Goal: Task Accomplishment & Management: Complete application form

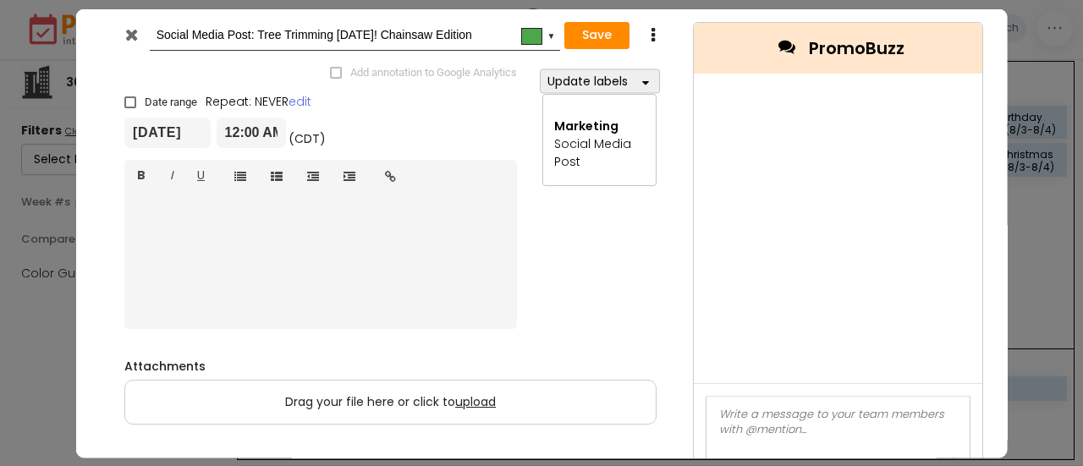
scroll to position [587, 0]
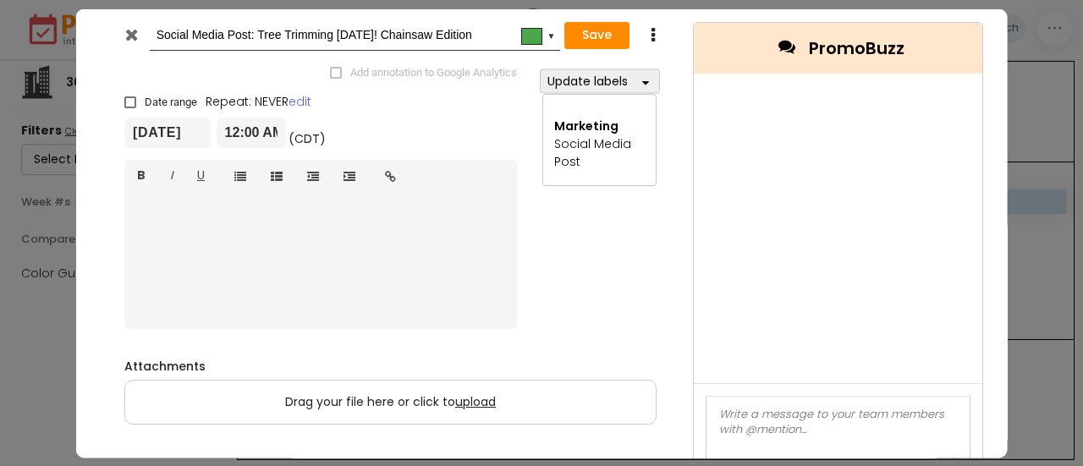
click at [587, 19] on div "Social Media Post: Tree Trimming [DATE]! Chainsaw Edition #4ca64c ▼ Save Duplic…" at bounding box center [390, 34] width 579 height 53
click at [590, 29] on button "Save" at bounding box center [596, 35] width 65 height 27
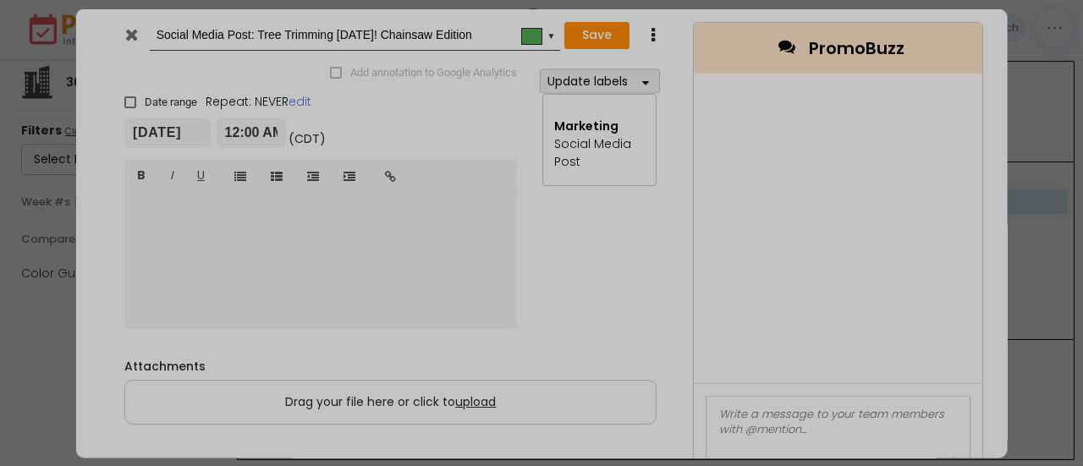
type input "[DATE]"
type input "00:00"
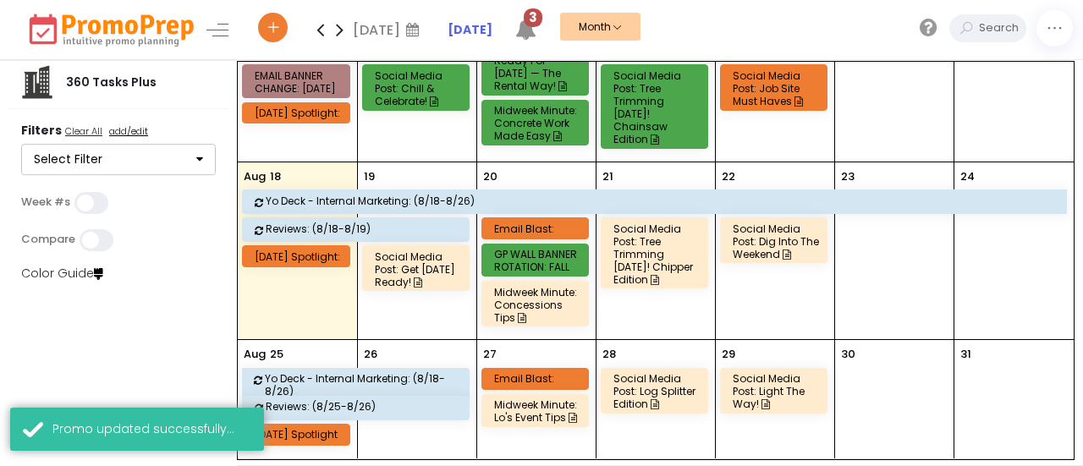
click at [526, 222] on div "Email Blast:" at bounding box center [537, 228] width 87 height 13
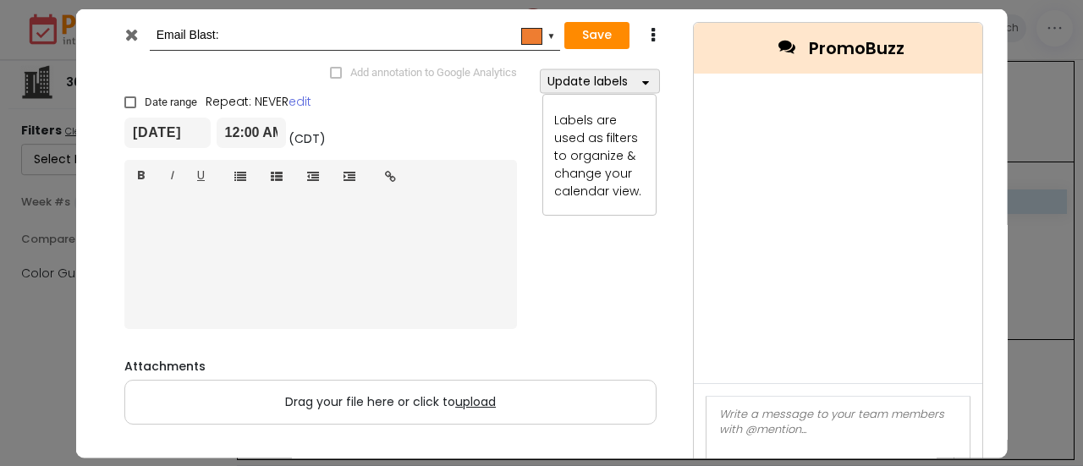
click at [294, 40] on input "Email Blast:" at bounding box center [352, 34] width 392 height 30
type input "Email Blast: Tree Trimming into Fall"
click at [630, 75] on button "Update labels" at bounding box center [599, 81] width 120 height 25
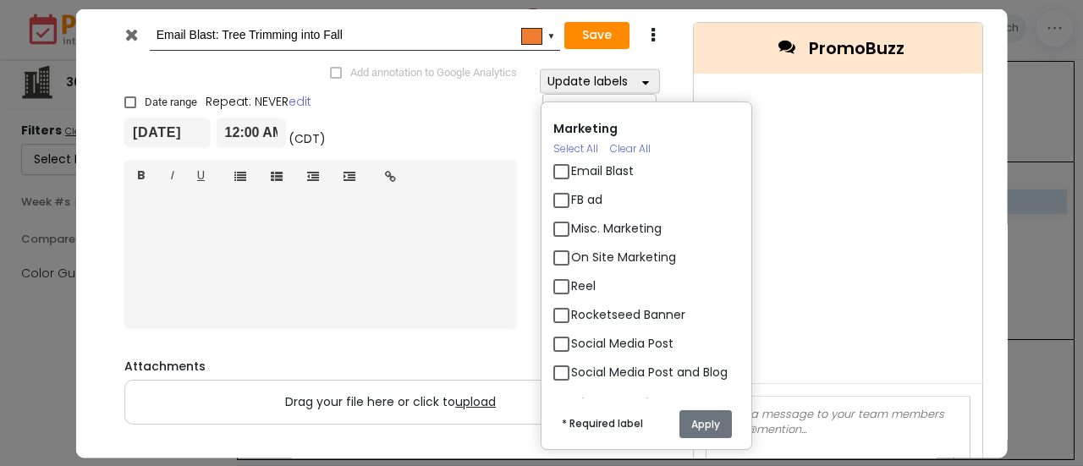
click at [571, 169] on label "Email Blast" at bounding box center [602, 171] width 63 height 18
click at [571, 169] on input "Email Blast" at bounding box center [576, 163] width 11 height 11
checkbox input "true"
click at [687, 415] on button "Apply" at bounding box center [704, 423] width 52 height 28
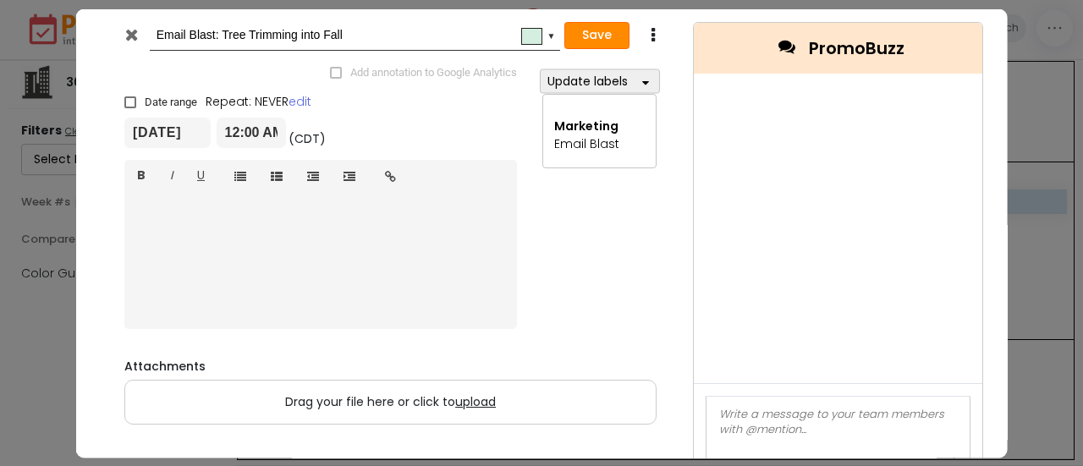
click at [606, 38] on button "Save" at bounding box center [596, 35] width 65 height 27
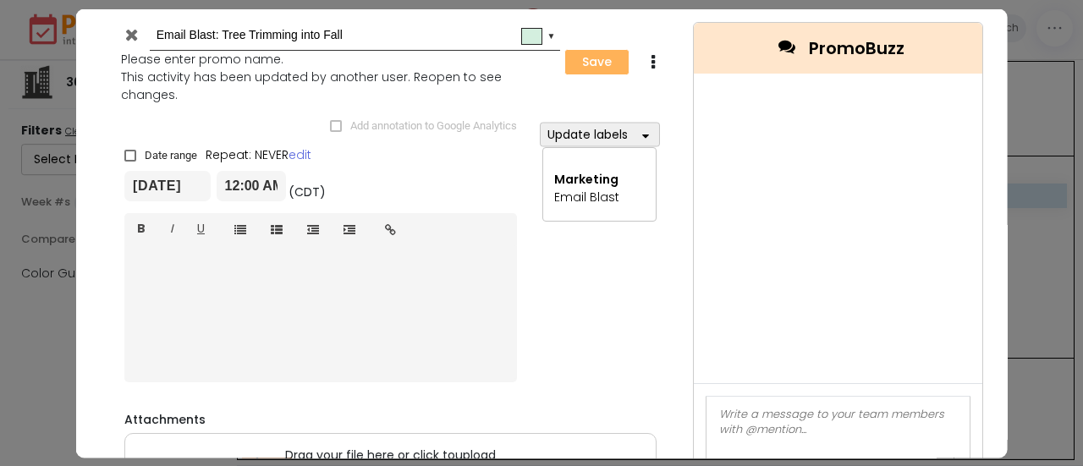
type input "[DATE]"
type input "00:00"
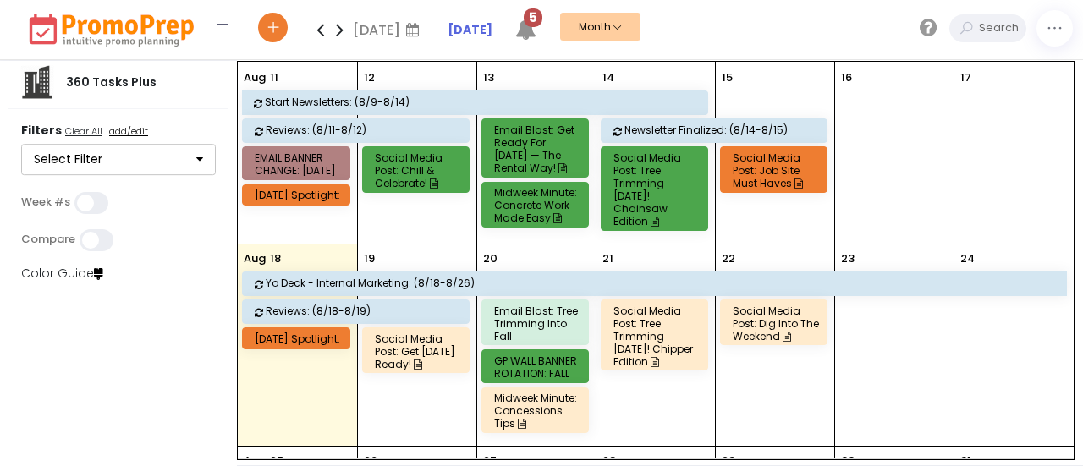
scroll to position [525, 0]
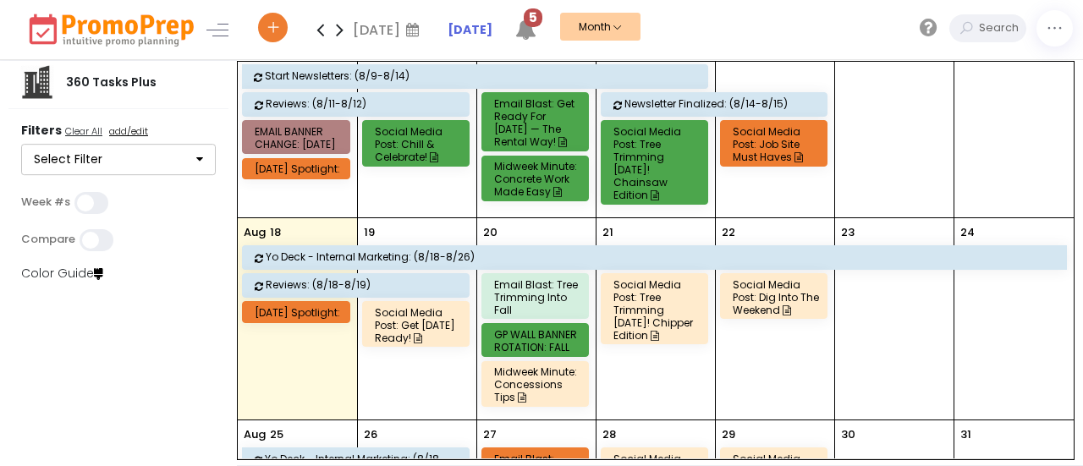
click at [422, 329] on div "Social Media Post: Get [DATE] Ready!" at bounding box center [418, 325] width 87 height 38
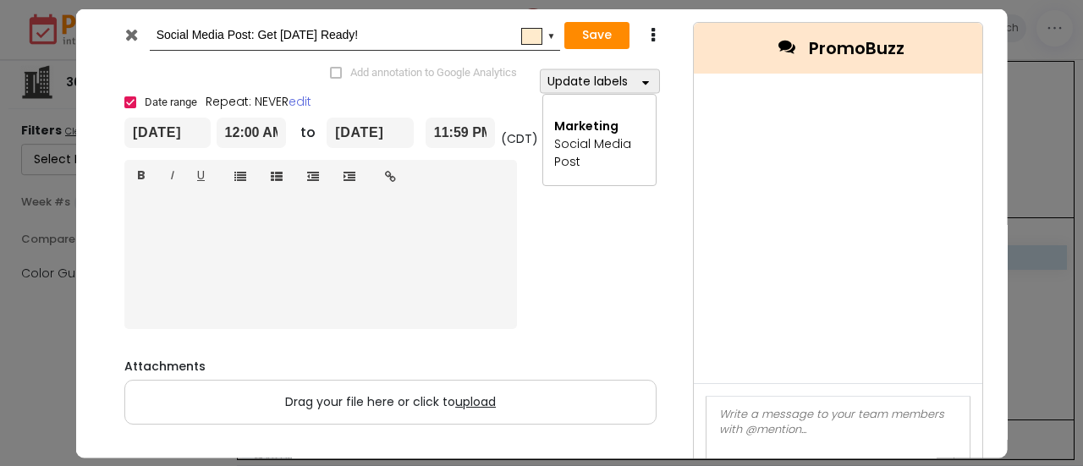
click at [126, 41] on icon at bounding box center [130, 33] width 13 height 17
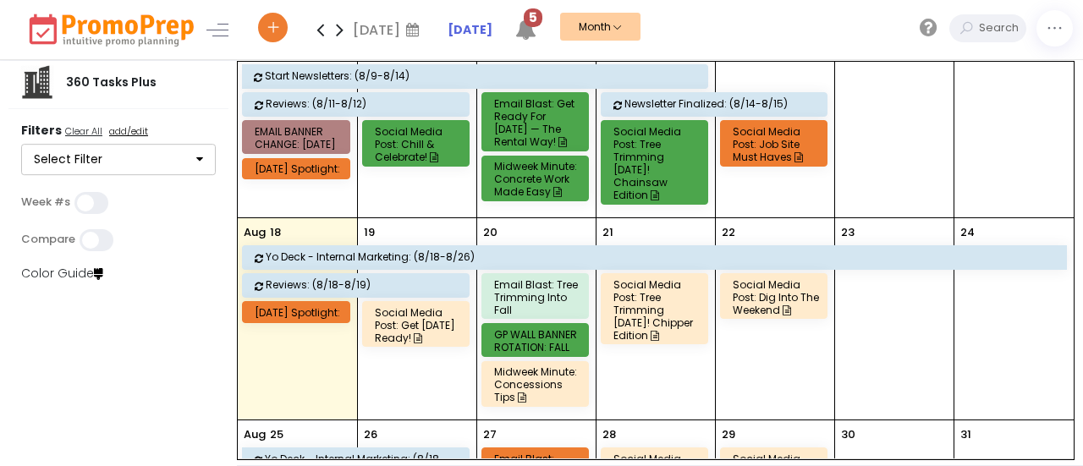
scroll to position [610, 0]
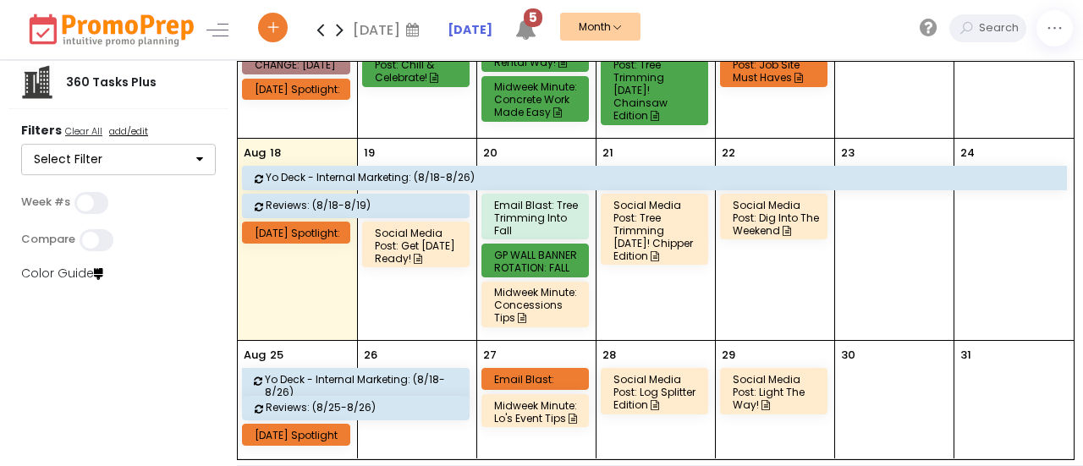
click at [540, 373] on div "Email Blast:" at bounding box center [537, 379] width 87 height 13
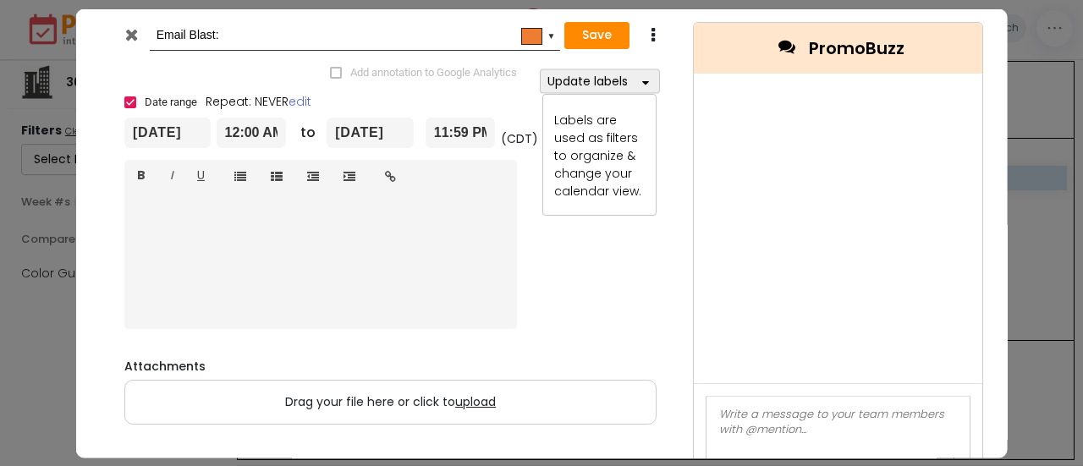
click at [300, 27] on input "Email Blast:" at bounding box center [352, 34] width 392 height 30
type input "Email Blast: Fall Festivals"
click at [580, 30] on button "Save" at bounding box center [596, 35] width 65 height 27
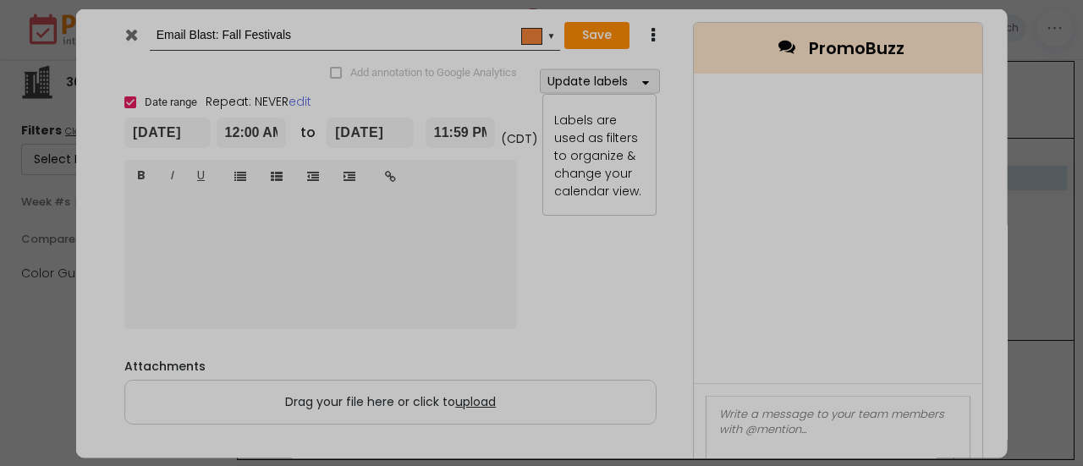
type input "[DATE]"
type input "00:00"
type input "[DATE]"
type input "23:59"
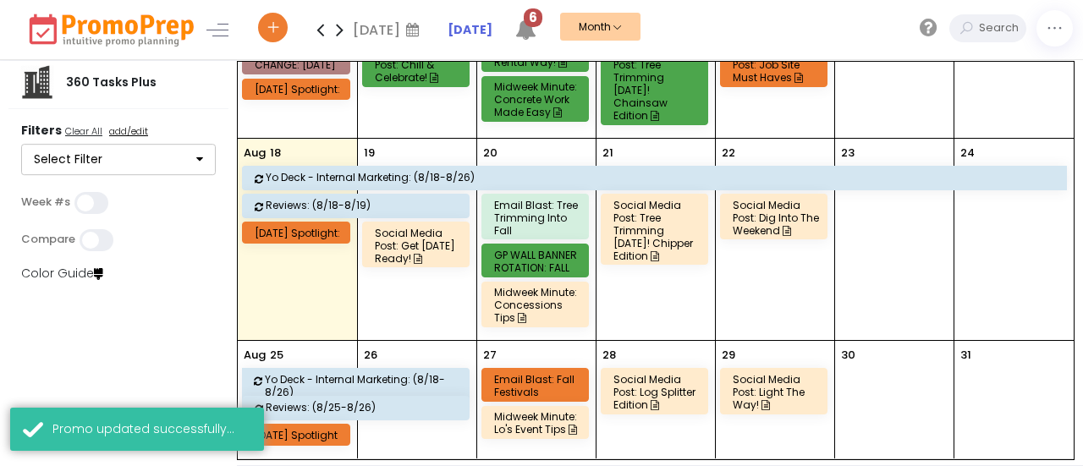
click at [345, 34] on icon at bounding box center [339, 30] width 19 height 34
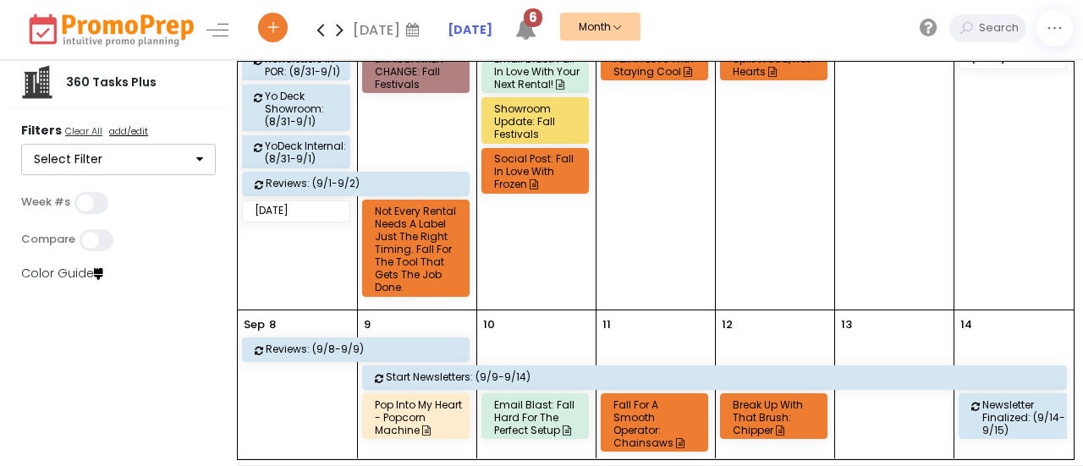
scroll to position [85, 0]
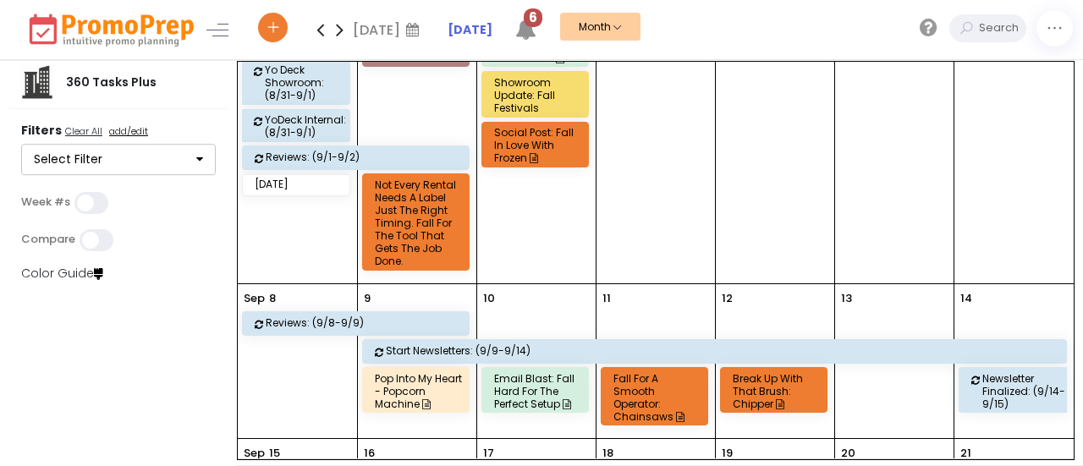
click at [531, 396] on div "Email Blast: Fall Hard for the Perfect Setup" at bounding box center [537, 391] width 87 height 38
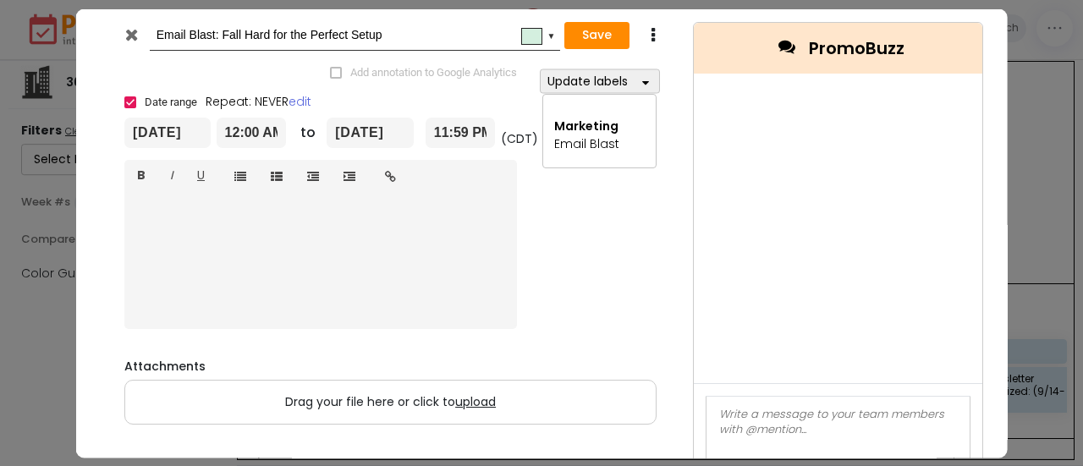
click at [132, 30] on icon at bounding box center [130, 33] width 13 height 17
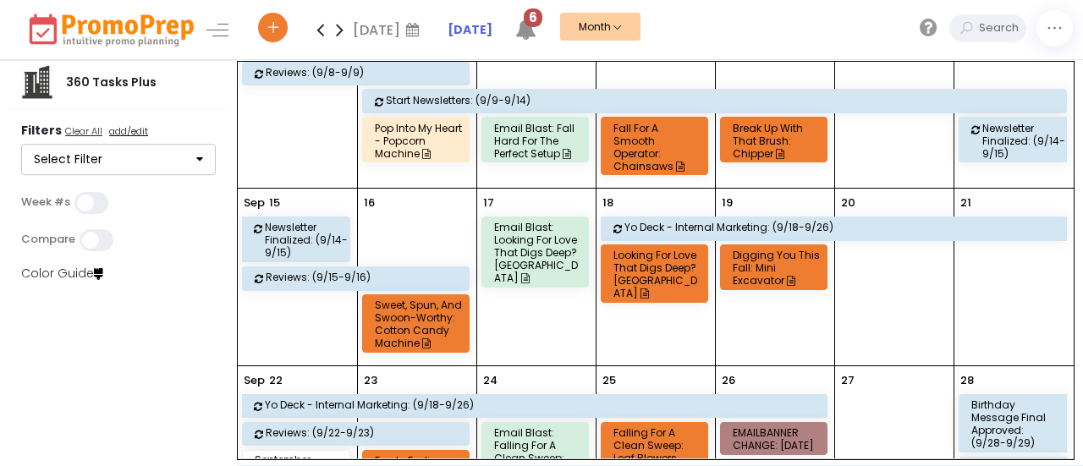
scroll to position [338, 0]
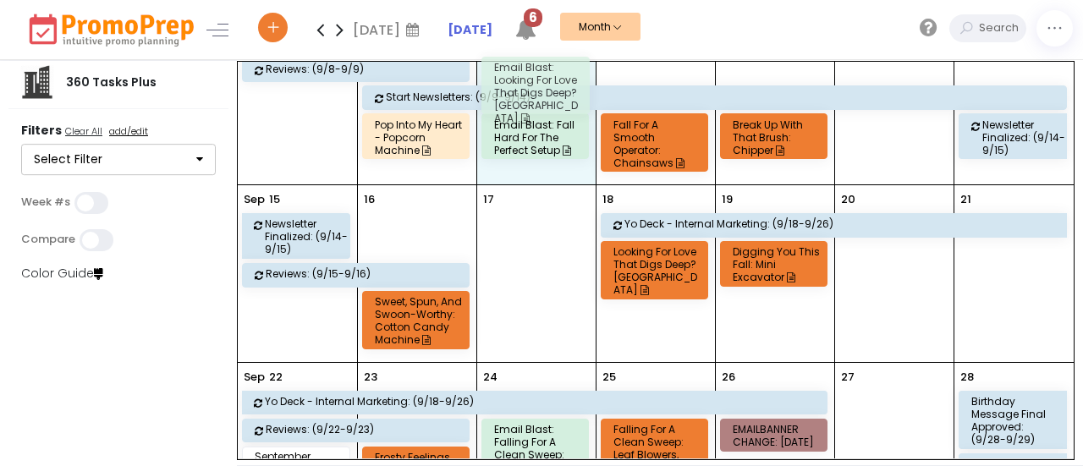
drag, startPoint x: 514, startPoint y: 239, endPoint x: 511, endPoint y: 94, distance: 145.5
click at [511, 94] on full-calendar "[DATE] Newsletters in POR: (8/31-9/[DEMOGRAPHIC_DATA] Deck Showroom: (8/31-9/1)…" at bounding box center [656, 261] width 836 height 398
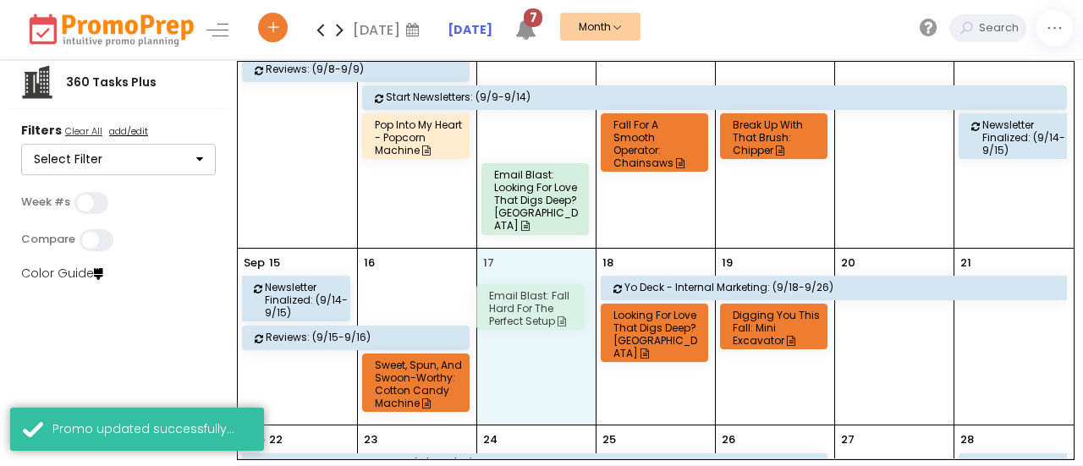
drag, startPoint x: 543, startPoint y: 129, endPoint x: 535, endPoint y: 298, distance: 168.5
click at [535, 298] on full-calendar "[DATE] Newsletters in POR: (8/31-9/[DEMOGRAPHIC_DATA] Deck Showroom: (8/31-9/1)…" at bounding box center [656, 261] width 836 height 398
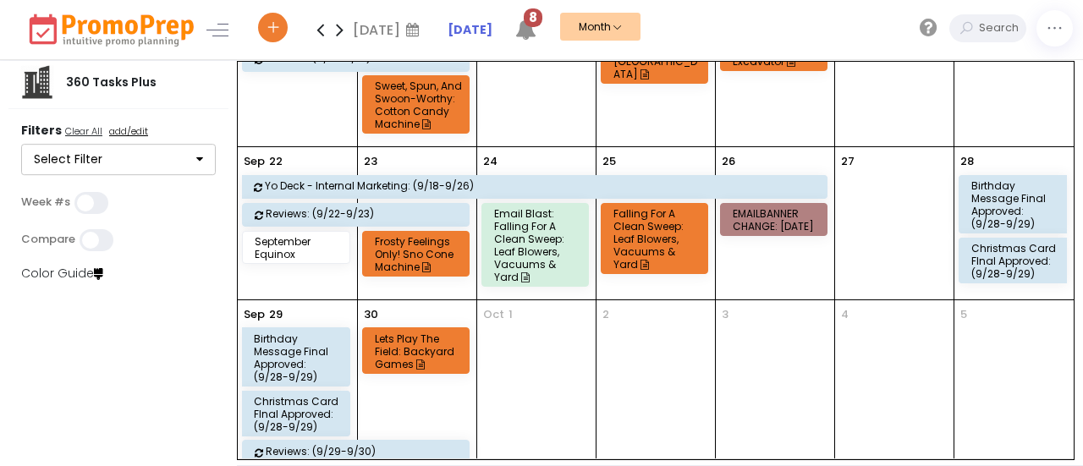
scroll to position [568, 0]
